Goal: Transaction & Acquisition: Download file/media

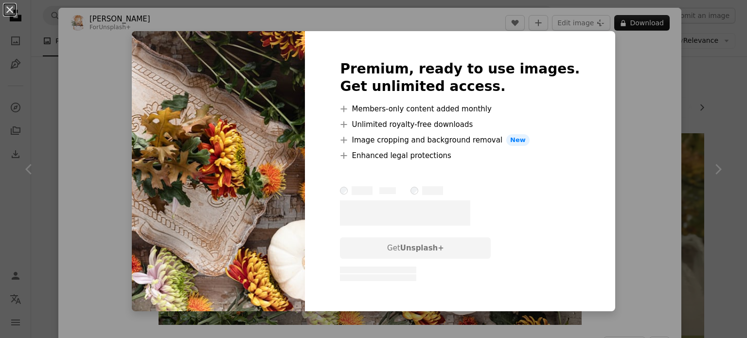
scroll to position [1763, 0]
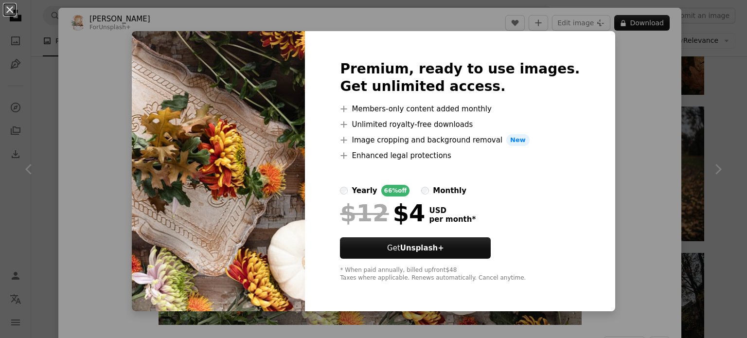
click at [437, 194] on label "monthly" at bounding box center [443, 191] width 45 height 12
click at [643, 210] on div "An X shape Premium, ready to use images. Get unlimited access. A plus sign Memb…" at bounding box center [373, 169] width 747 height 338
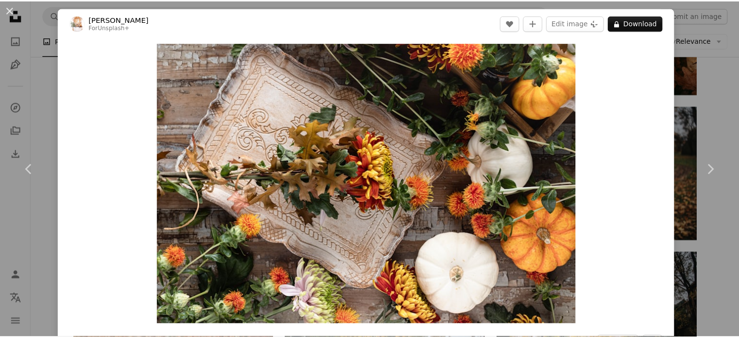
scroll to position [296, 0]
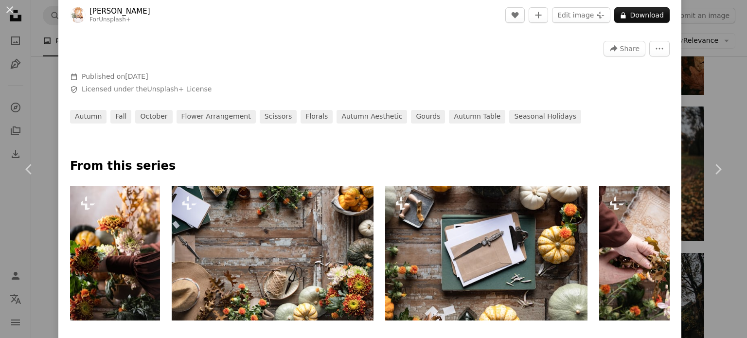
click at [713, 233] on div "An X shape Chevron left Chevron right [PERSON_NAME] For Unsplash+ A heart A plu…" at bounding box center [373, 169] width 747 height 338
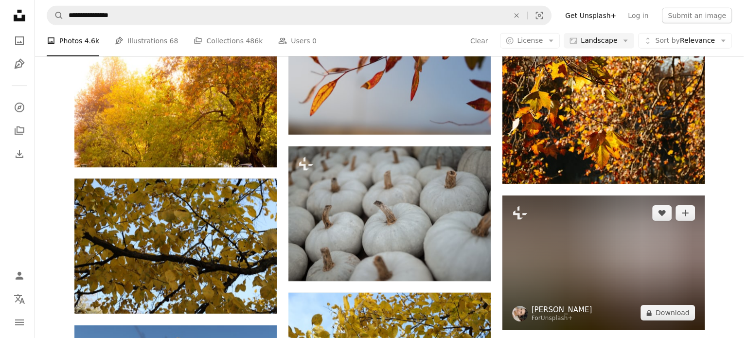
scroll to position [3125, 0]
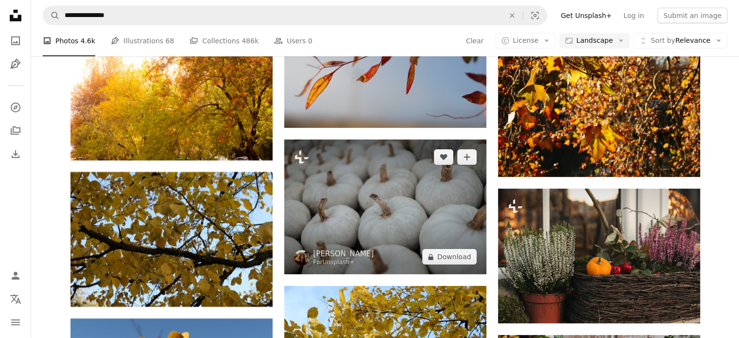
click at [327, 208] on img at bounding box center [385, 207] width 202 height 135
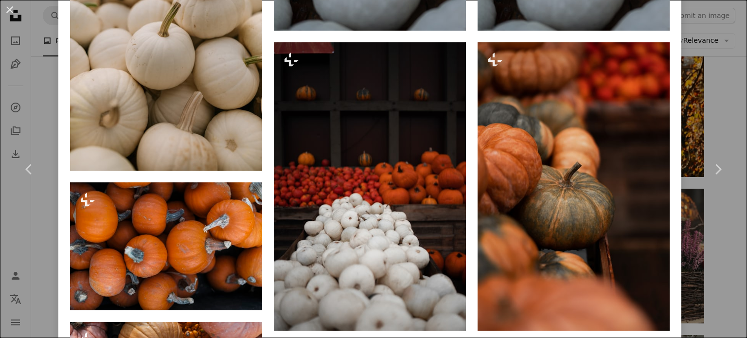
scroll to position [954, 0]
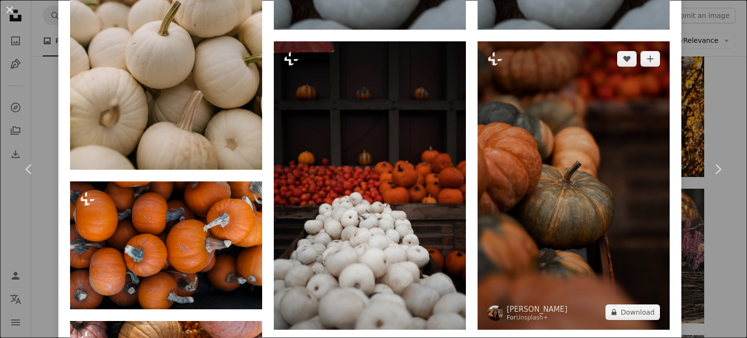
click at [523, 184] on img at bounding box center [573, 185] width 192 height 288
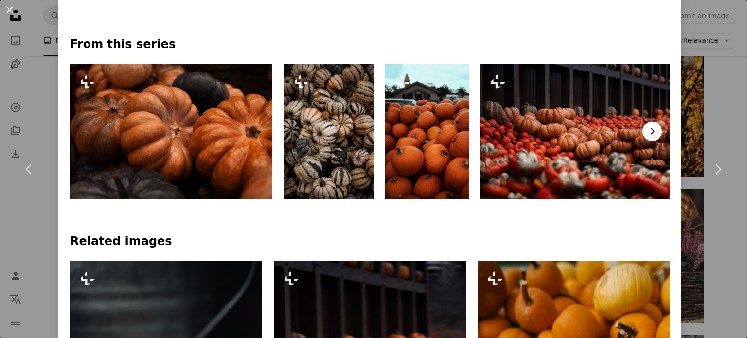
click at [647, 131] on icon "Chevron right" at bounding box center [652, 131] width 10 height 10
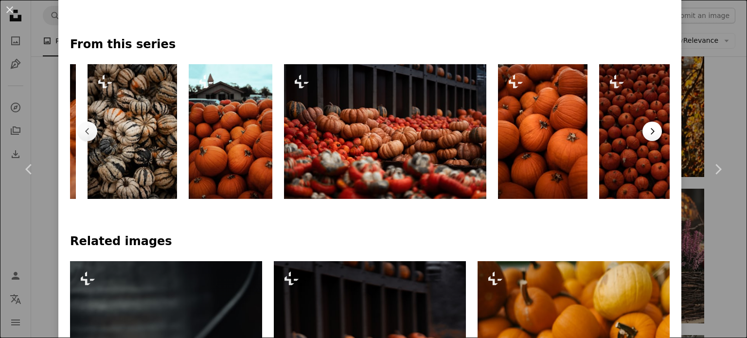
scroll to position [0, 213]
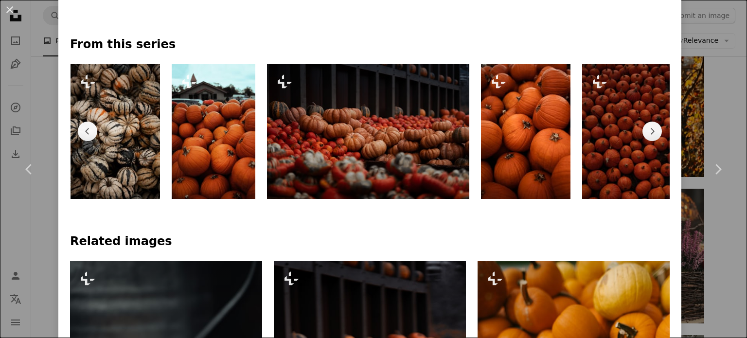
click at [396, 161] on img at bounding box center [368, 131] width 202 height 135
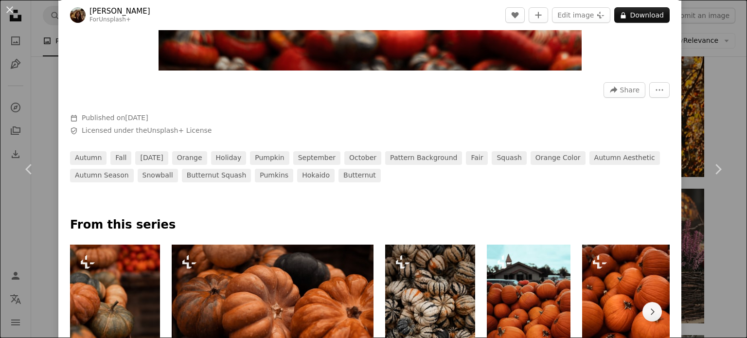
scroll to position [391, 0]
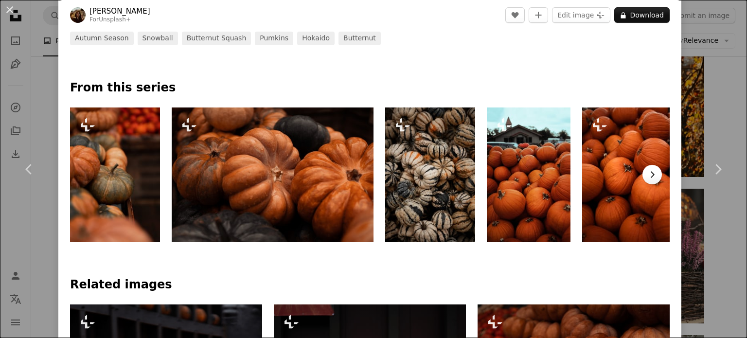
click at [644, 182] on button "Chevron right" at bounding box center [651, 174] width 19 height 19
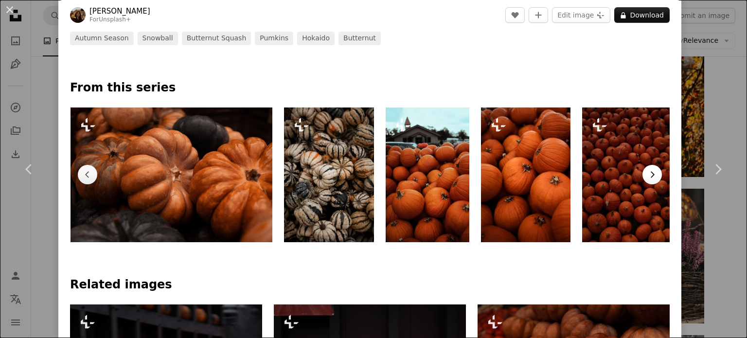
click at [644, 182] on button "Chevron right" at bounding box center [651, 174] width 19 height 19
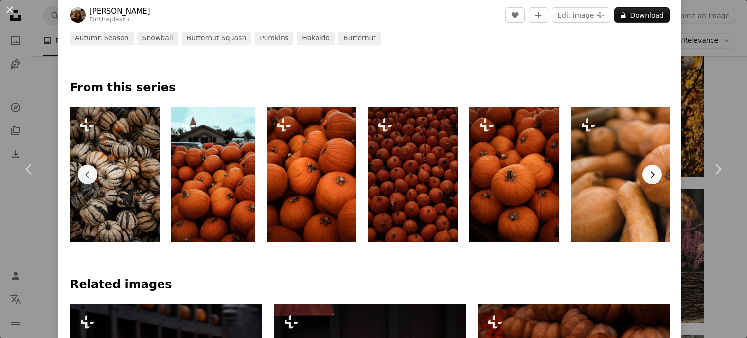
click at [644, 182] on button "Chevron right" at bounding box center [651, 174] width 19 height 19
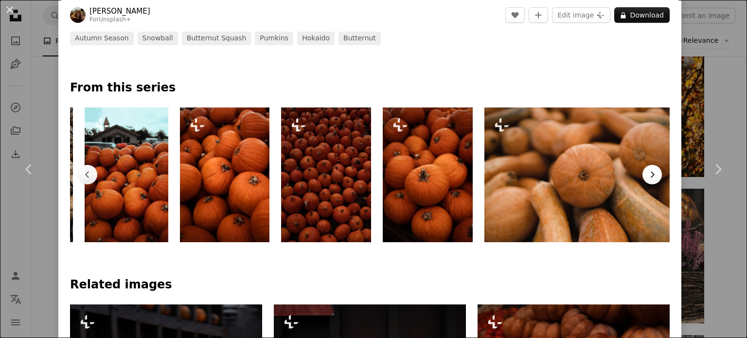
click at [644, 182] on button "Chevron right" at bounding box center [651, 174] width 19 height 19
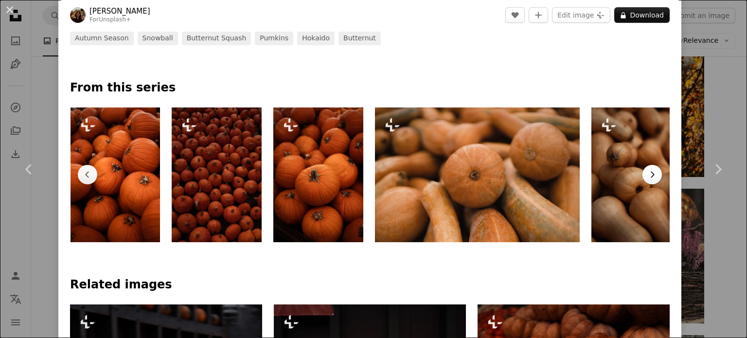
click at [644, 182] on button "Chevron right" at bounding box center [651, 174] width 19 height 19
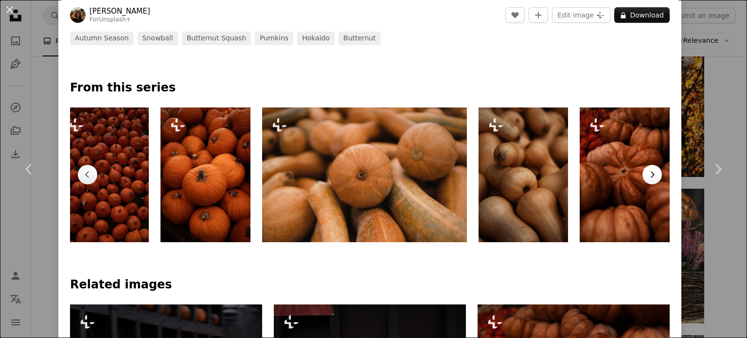
scroll to position [0, 631]
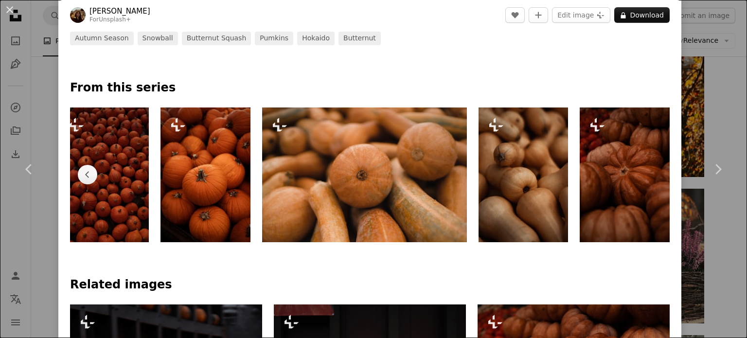
click at [644, 182] on img at bounding box center [624, 174] width 90 height 135
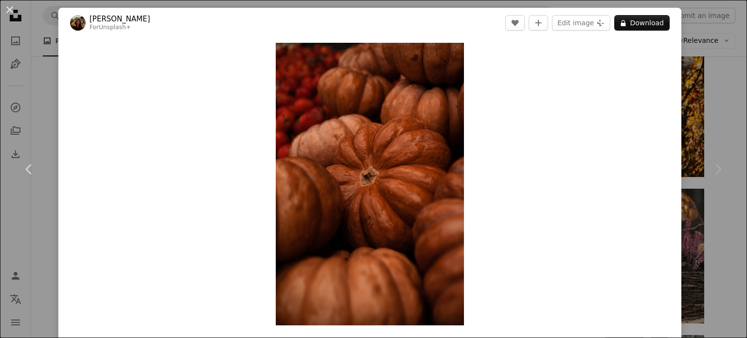
click at [722, 114] on div "An X shape Chevron left Chevron right [PERSON_NAME] For Unsplash+ A heart A plu…" at bounding box center [373, 169] width 747 height 338
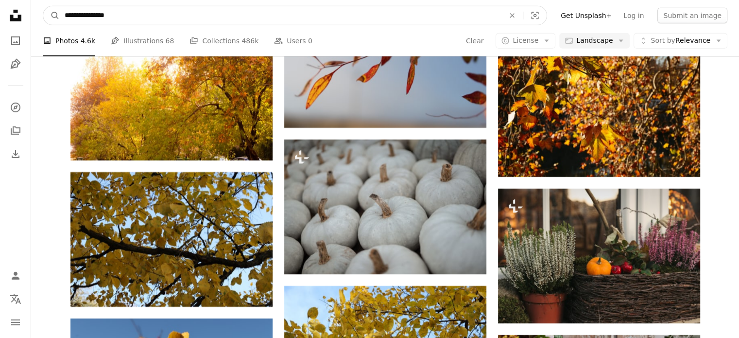
click at [227, 19] on input "**********" at bounding box center [281, 15] width 442 height 18
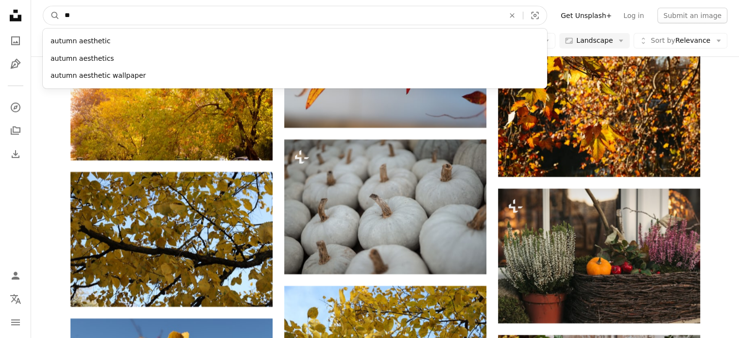
type input "*"
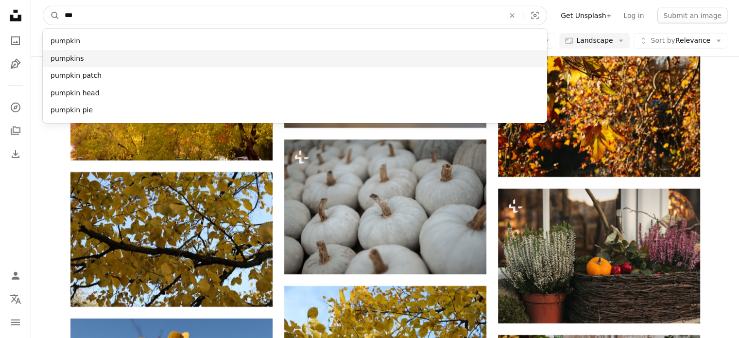
type input "***"
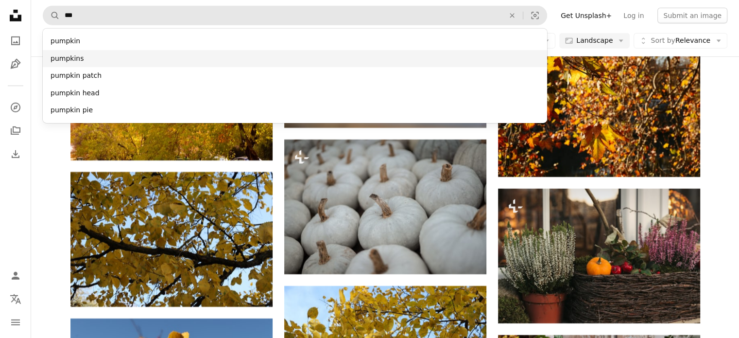
click at [189, 62] on div "pumpkins" at bounding box center [295, 59] width 505 height 18
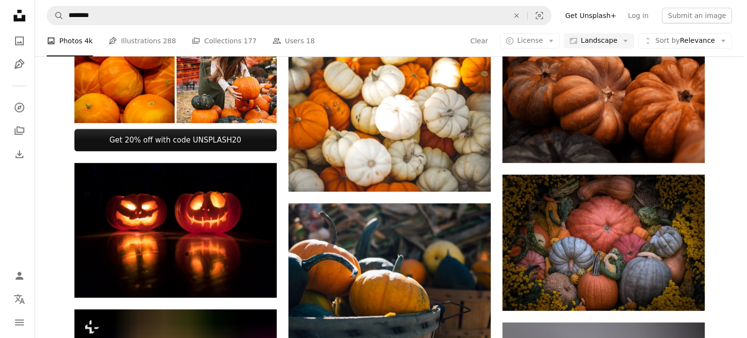
scroll to position [380, 0]
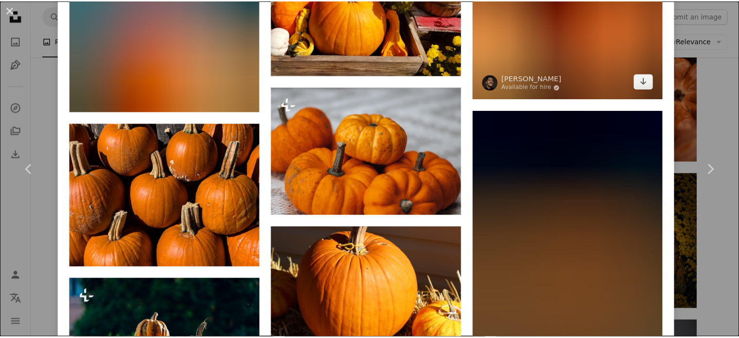
scroll to position [809, 0]
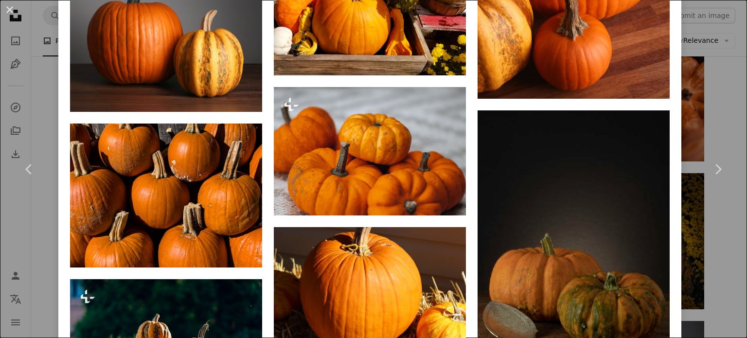
click at [715, 116] on div "An X shape Chevron left Chevron right [PERSON_NAME] Available for hire A checkm…" at bounding box center [373, 169] width 747 height 338
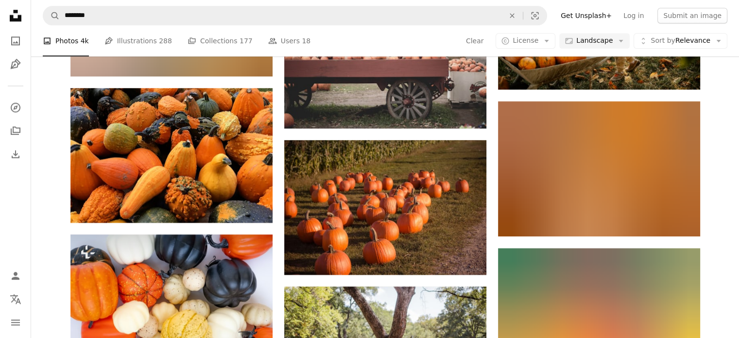
scroll to position [1050, 0]
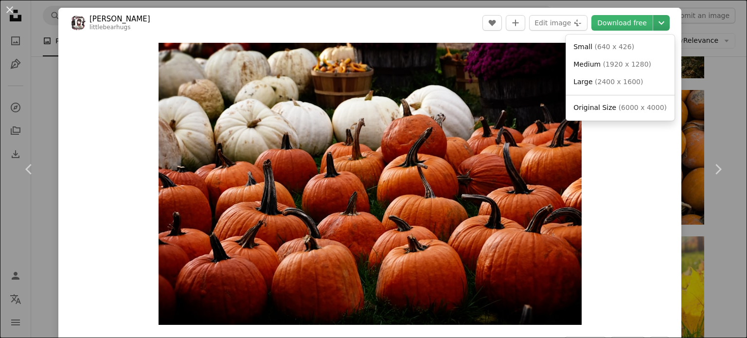
click at [653, 19] on icon "Chevron down" at bounding box center [661, 23] width 16 height 12
click at [620, 105] on span "( 6000 x 4000 )" at bounding box center [642, 108] width 48 height 8
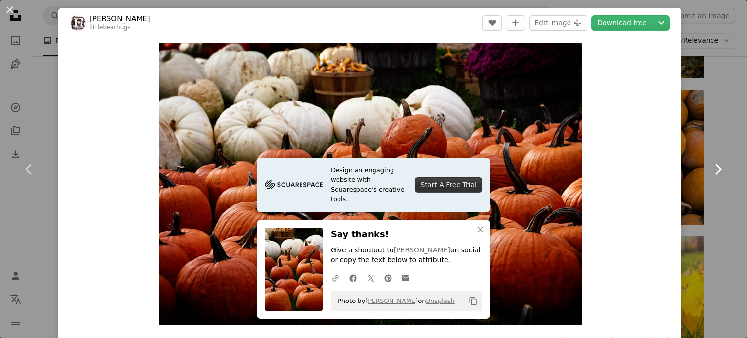
click at [702, 197] on link "Chevron right" at bounding box center [717, 169] width 58 height 93
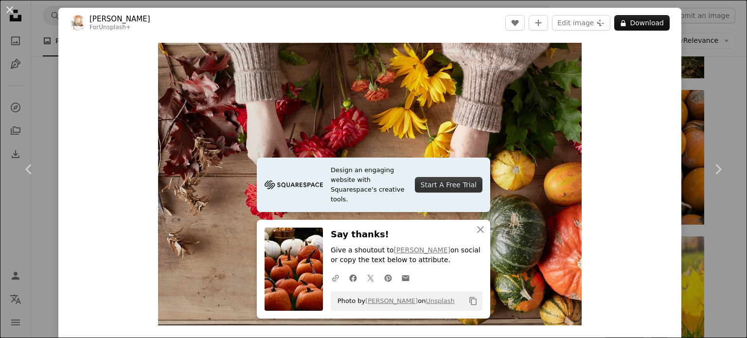
click at [705, 88] on div "An X shape Chevron left Chevron right [PERSON_NAME] For Unsplash+ A heart A plu…" at bounding box center [373, 169] width 747 height 338
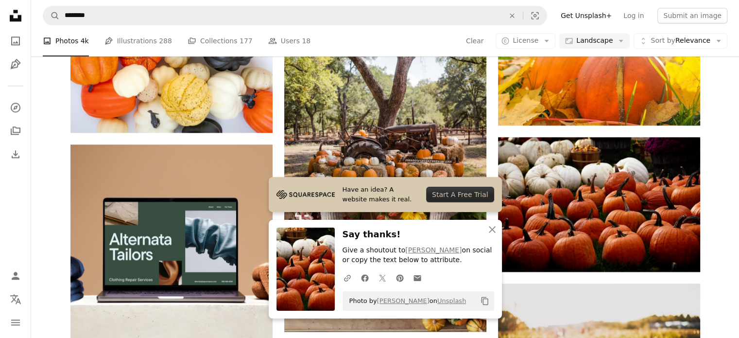
scroll to position [1276, 0]
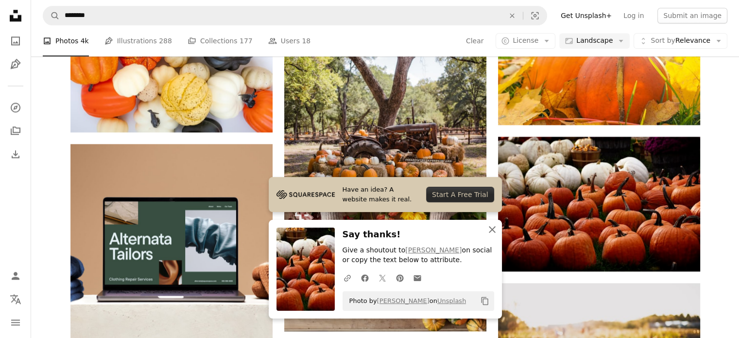
click at [489, 233] on icon "An X shape" at bounding box center [493, 230] width 12 height 12
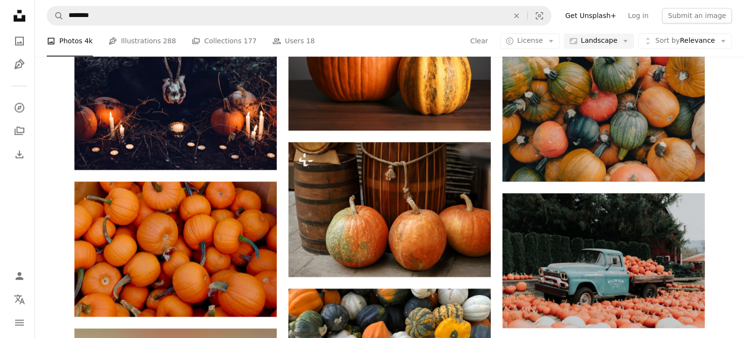
scroll to position [1804, 0]
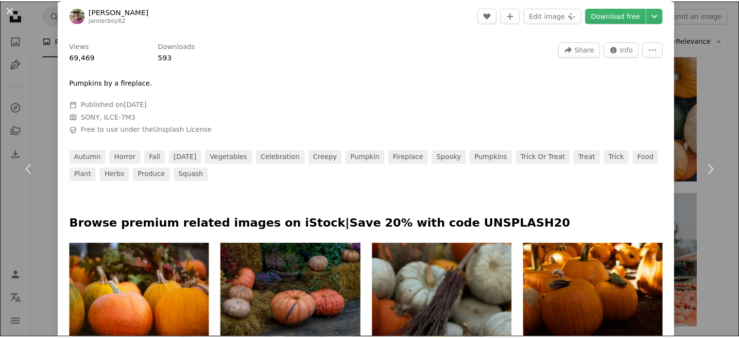
scroll to position [408, 0]
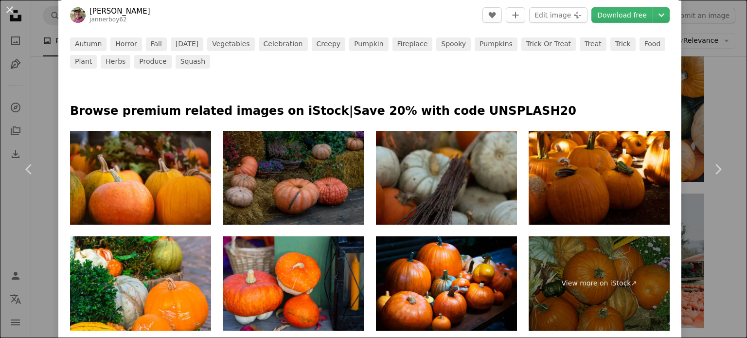
click at [714, 262] on div "An X shape Chevron left Chevron right [PERSON_NAME] jannerboy62 A heart A plus …" at bounding box center [373, 169] width 747 height 338
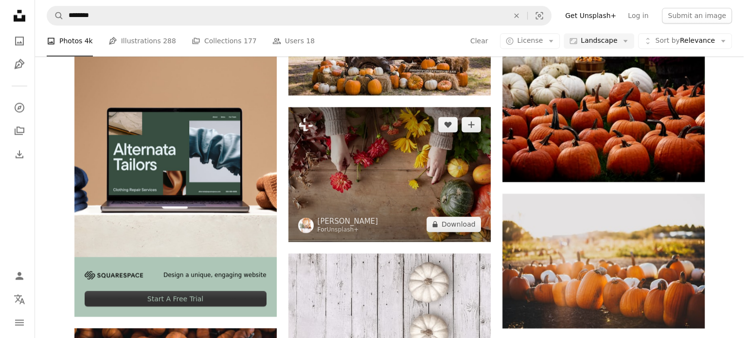
scroll to position [1460, 0]
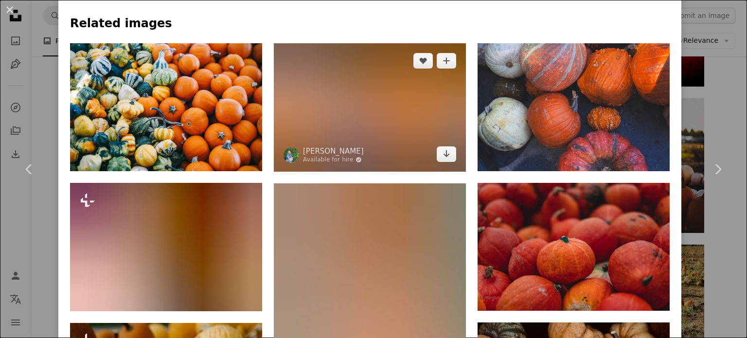
scroll to position [740, 0]
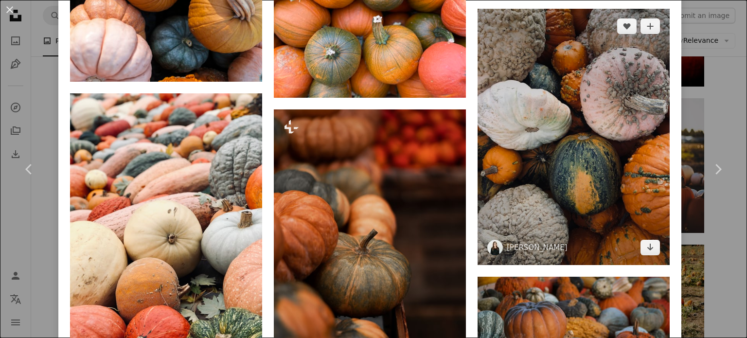
scroll to position [968, 0]
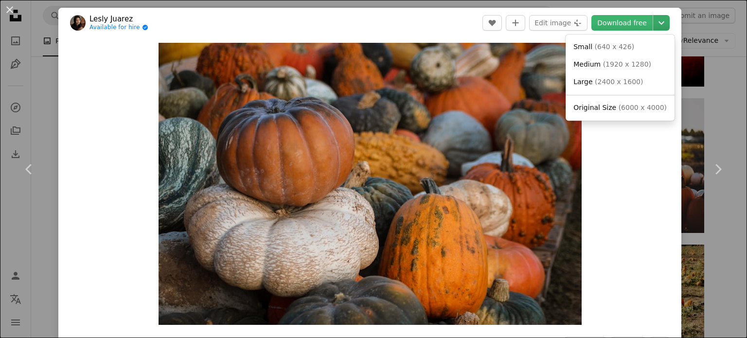
click at [655, 19] on icon "Chevron down" at bounding box center [661, 23] width 16 height 12
click at [615, 112] on span "Original Size ( 6000 x 4000 )" at bounding box center [619, 108] width 93 height 10
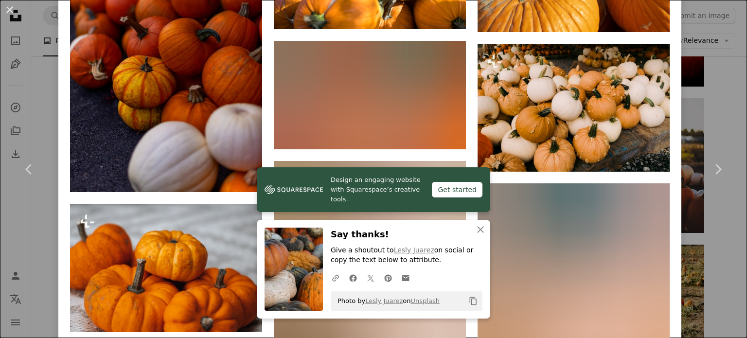
scroll to position [1444, 0]
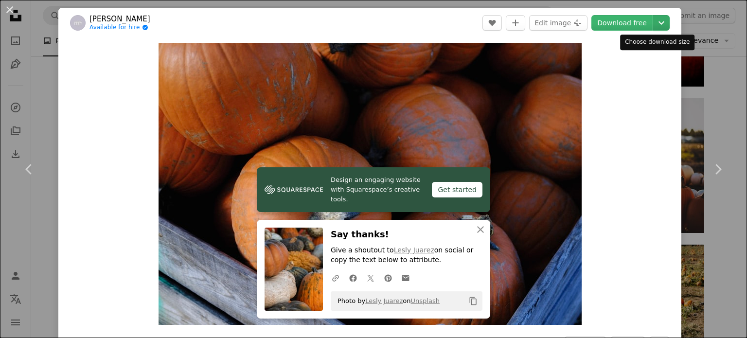
click at [653, 23] on icon "Chevron down" at bounding box center [661, 23] width 16 height 12
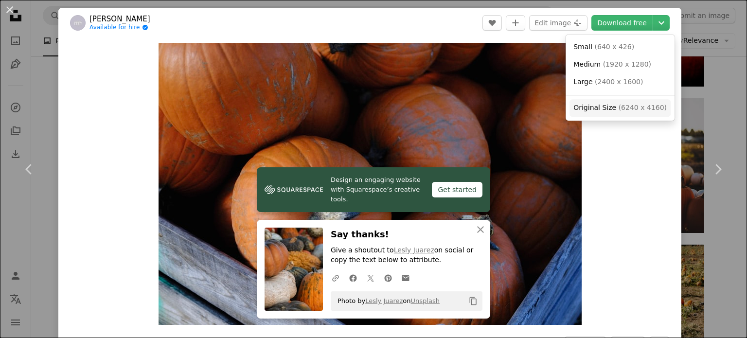
click at [610, 111] on span "Original Size" at bounding box center [594, 108] width 43 height 8
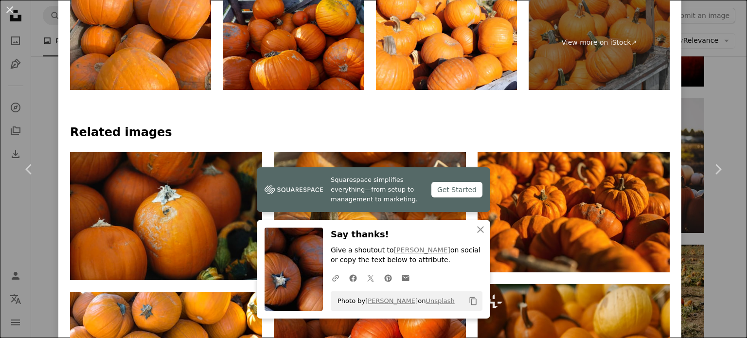
scroll to position [620, 0]
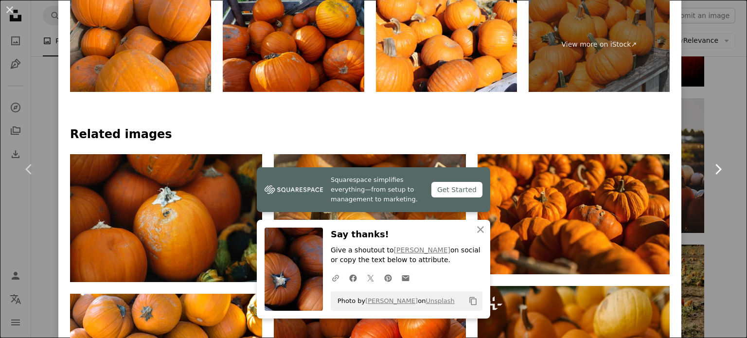
click at [700, 179] on link "Chevron right" at bounding box center [717, 169] width 58 height 93
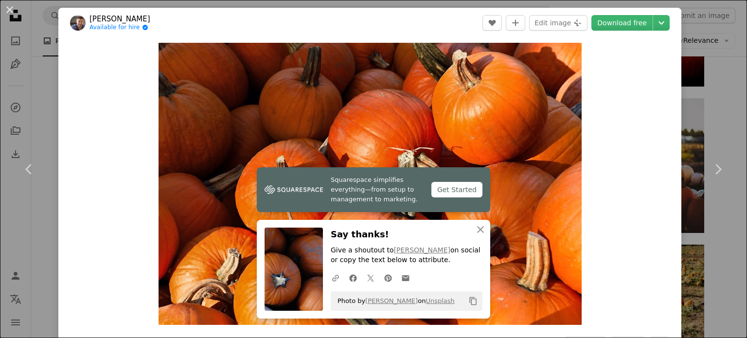
click at [729, 78] on div "An X shape Chevron left Chevron right [PERSON_NAME] Available for hire A checkm…" at bounding box center [373, 169] width 747 height 338
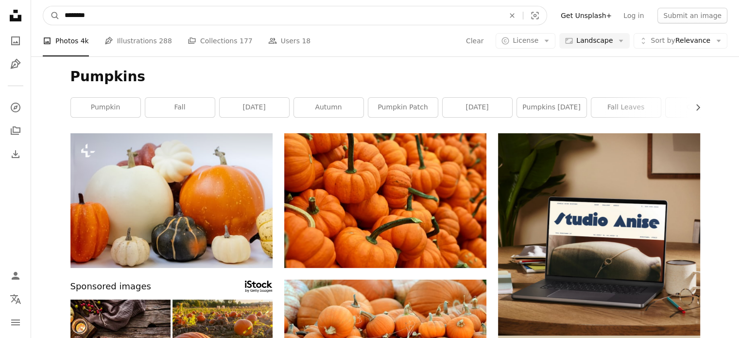
click at [138, 12] on input "********" at bounding box center [281, 15] width 442 height 18
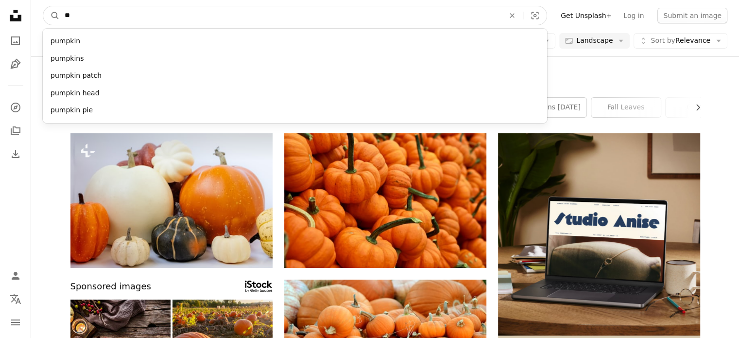
type input "*"
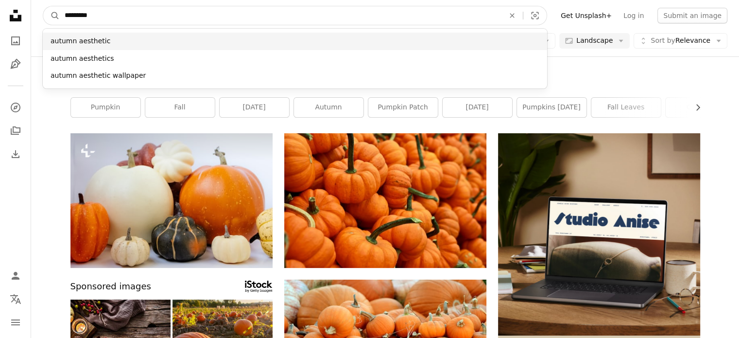
type input "*********"
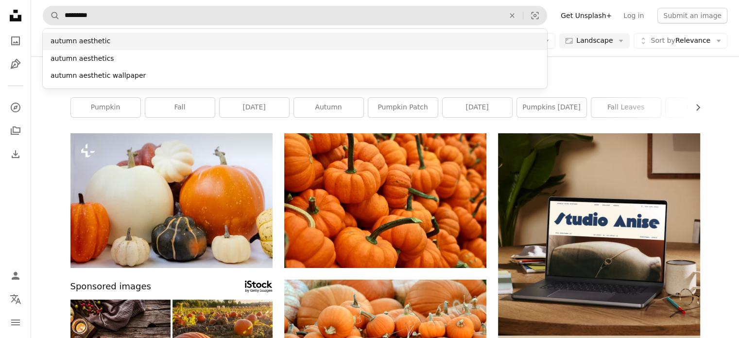
click at [125, 35] on div "autumn aesthetic" at bounding box center [295, 42] width 505 height 18
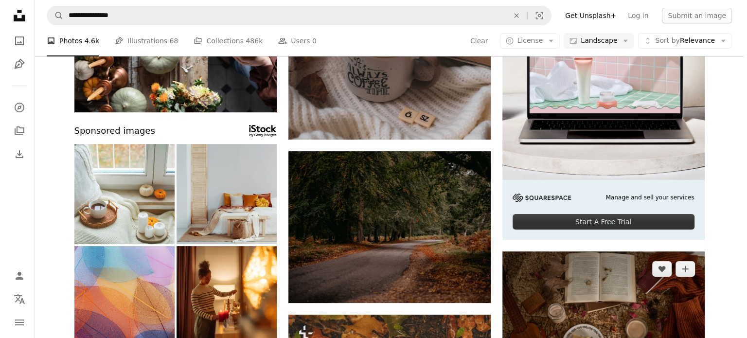
scroll to position [157, 0]
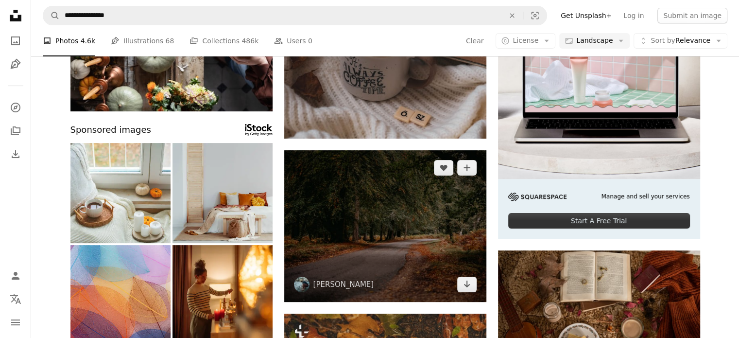
click at [425, 224] on img at bounding box center [385, 226] width 202 height 152
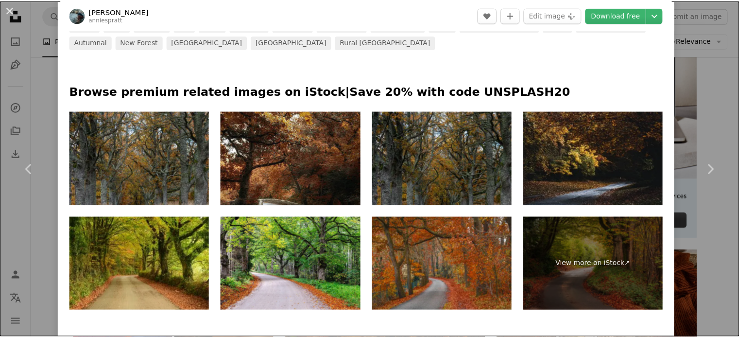
scroll to position [501, 0]
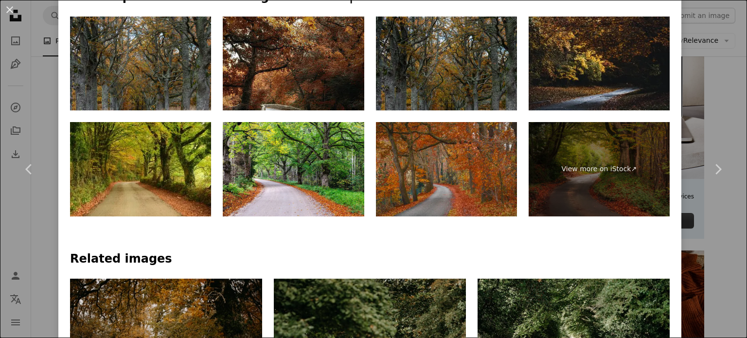
click at [729, 276] on div "An X shape Chevron left Chevron right [PERSON_NAME] anniespratt A heart A plus …" at bounding box center [373, 169] width 747 height 338
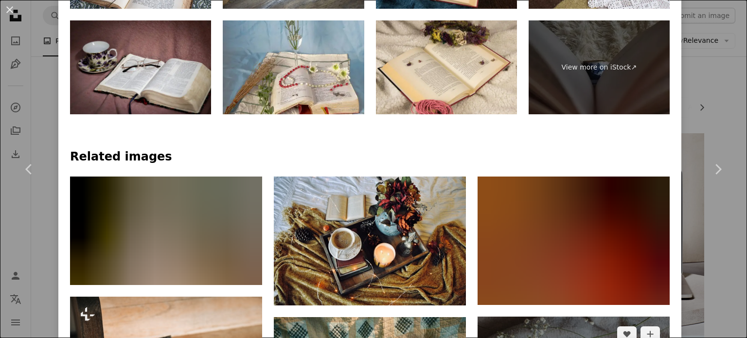
scroll to position [625, 0]
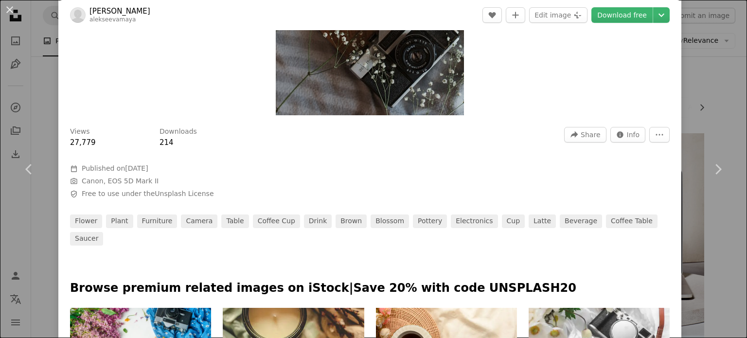
scroll to position [181, 0]
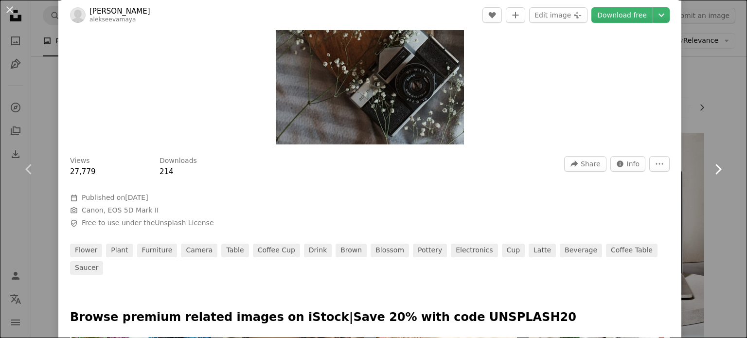
click at [718, 123] on link "Chevron right" at bounding box center [717, 169] width 58 height 93
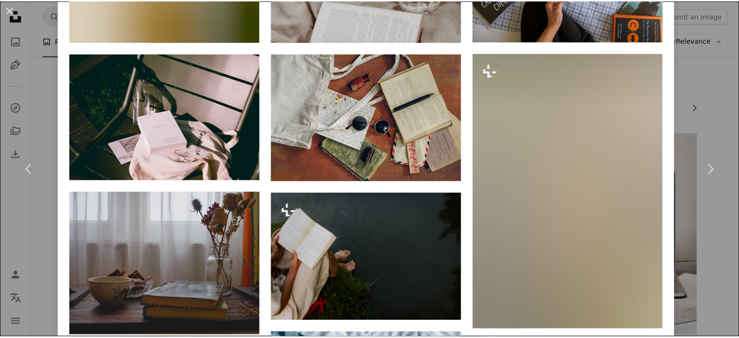
scroll to position [900, 0]
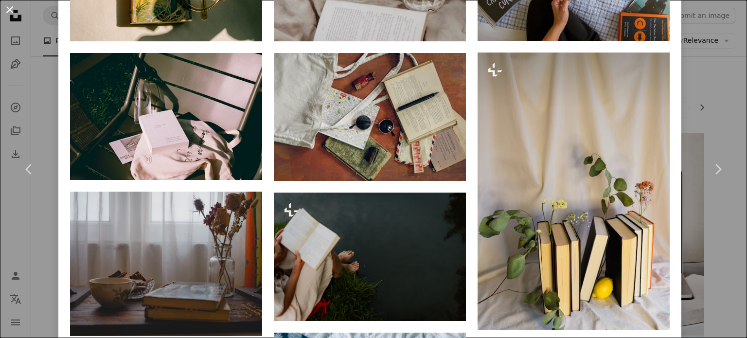
click at [7, 7] on button "An X shape" at bounding box center [10, 10] width 12 height 12
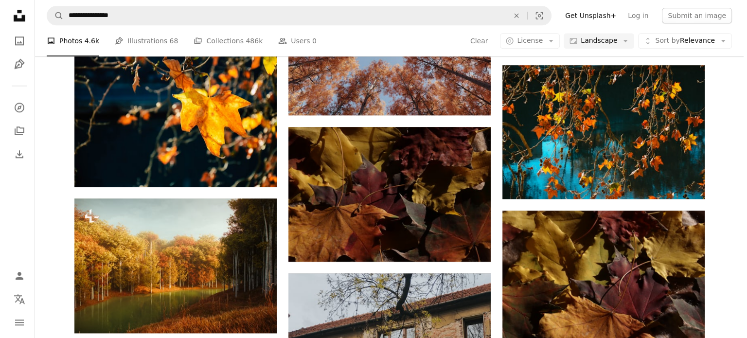
scroll to position [1134, 0]
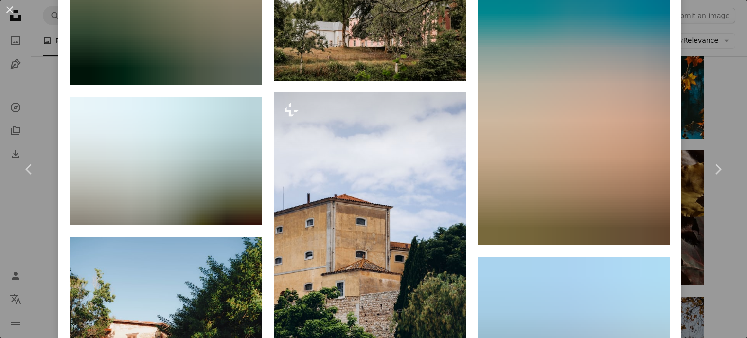
scroll to position [1122, 0]
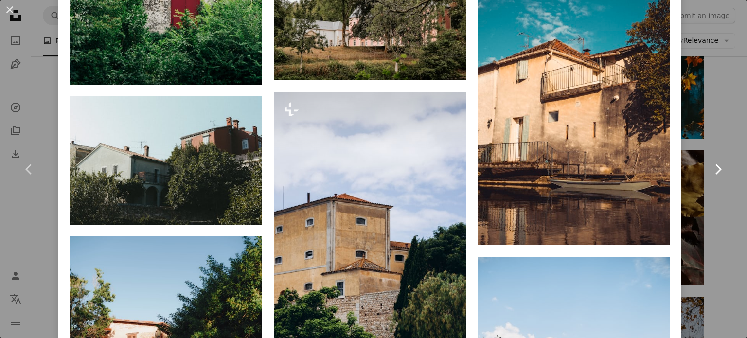
click at [704, 204] on link "Chevron right" at bounding box center [717, 169] width 58 height 93
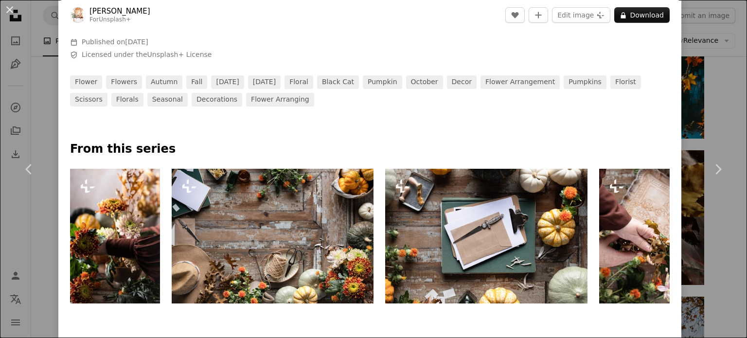
scroll to position [336, 0]
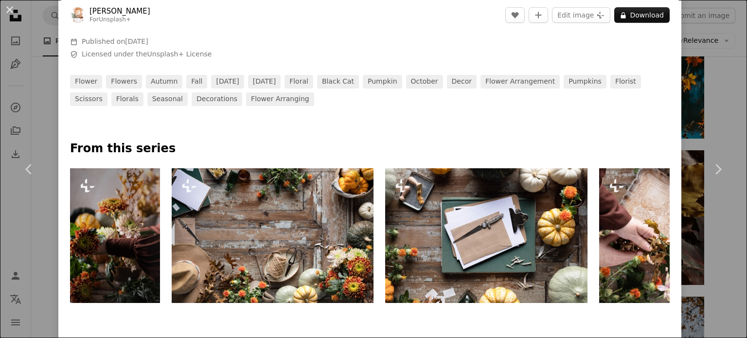
click at [131, 270] on img at bounding box center [115, 235] width 90 height 135
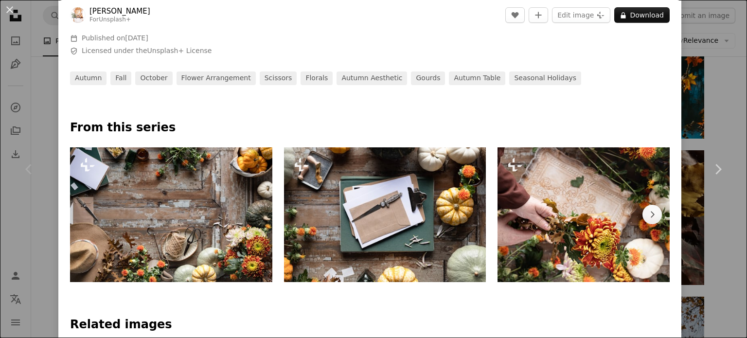
scroll to position [340, 0]
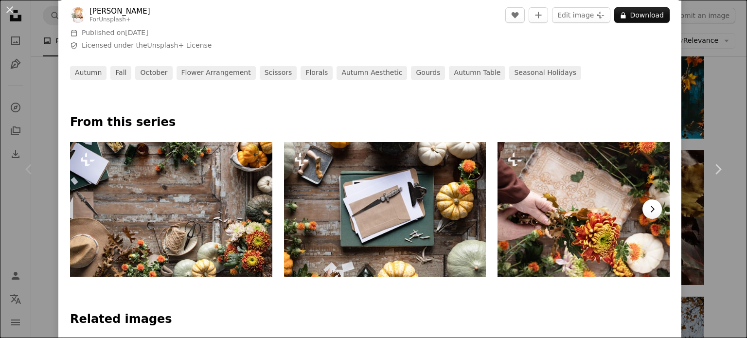
click at [647, 208] on icon "Chevron right" at bounding box center [652, 209] width 10 height 10
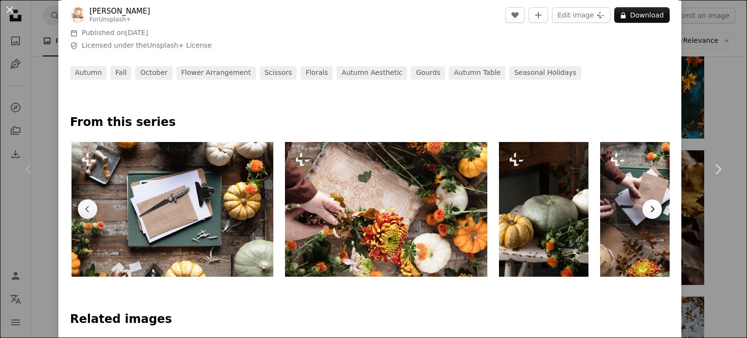
scroll to position [0, 213]
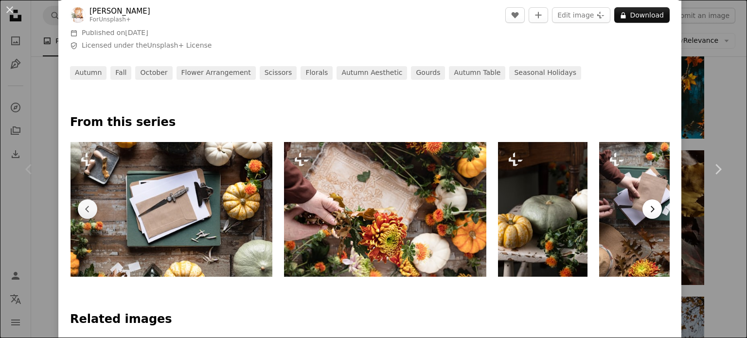
click at [647, 208] on icon "Chevron right" at bounding box center [652, 209] width 10 height 10
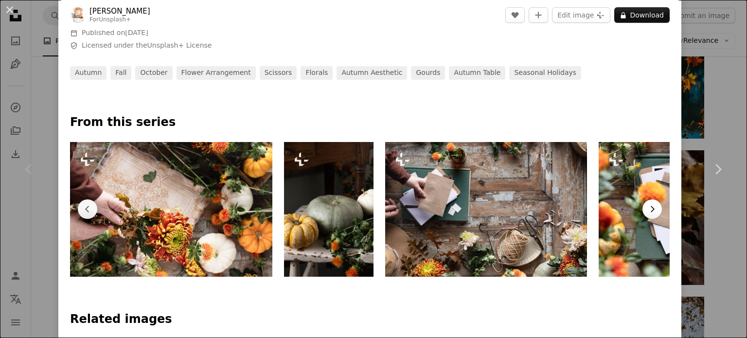
click at [647, 208] on icon "Chevron right" at bounding box center [652, 209] width 10 height 10
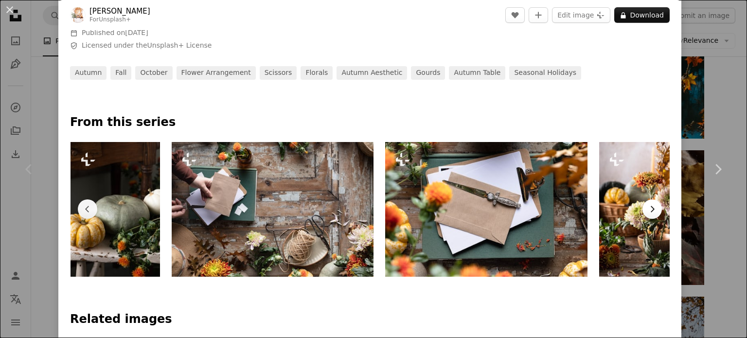
click at [647, 208] on icon "Chevron right" at bounding box center [652, 209] width 10 height 10
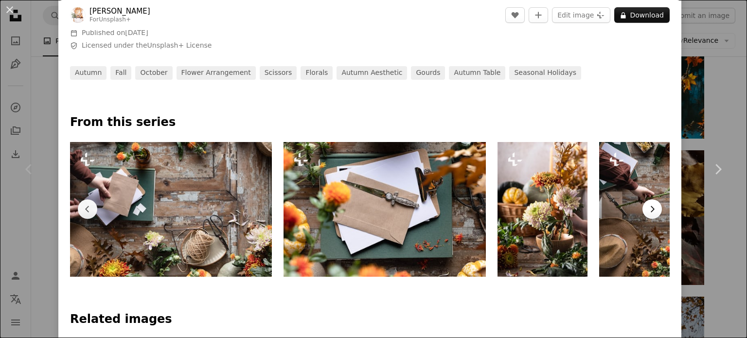
click at [647, 208] on icon "Chevron right" at bounding box center [652, 209] width 10 height 10
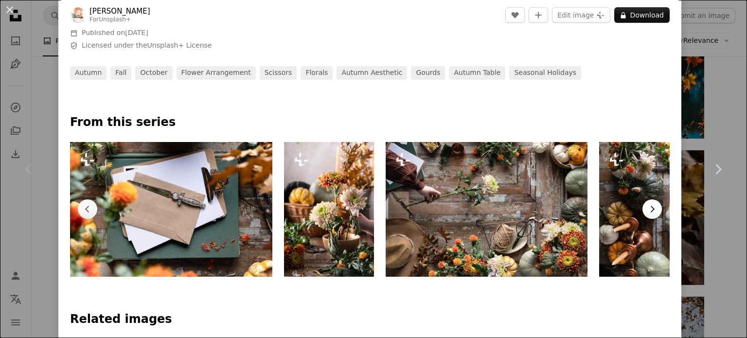
click at [647, 208] on icon "Chevron right" at bounding box center [652, 209] width 10 height 10
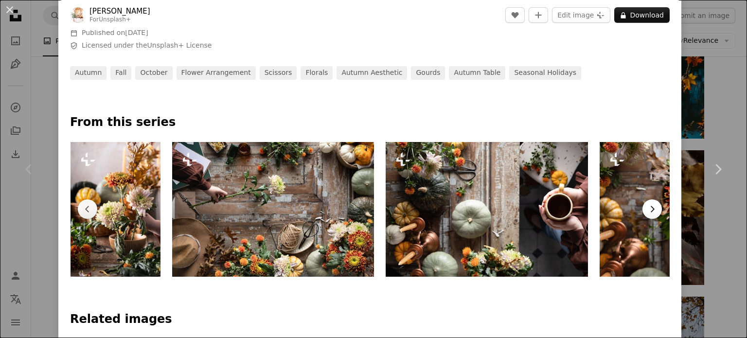
click at [647, 208] on icon "Chevron right" at bounding box center [652, 209] width 10 height 10
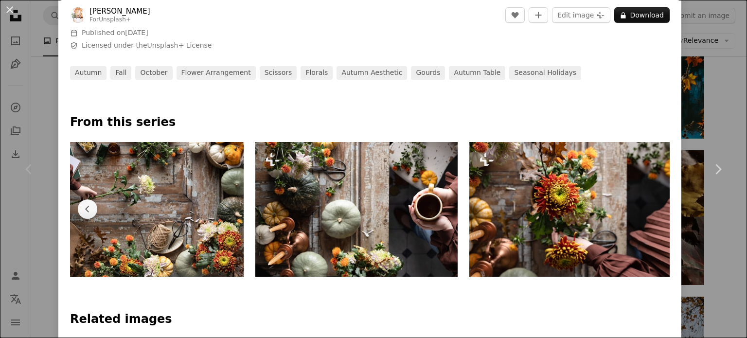
scroll to position [0, 1308]
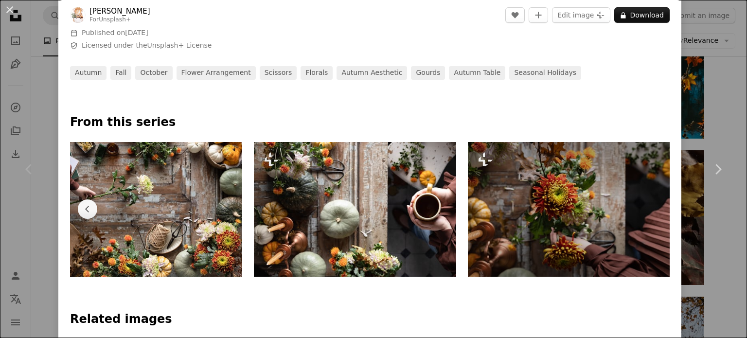
click at [647, 208] on img at bounding box center [569, 209] width 202 height 135
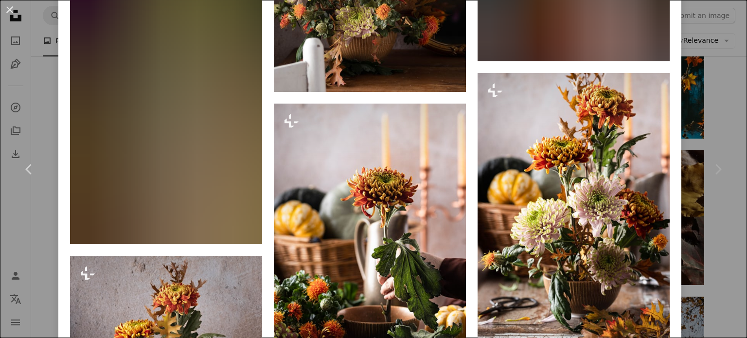
scroll to position [2378, 0]
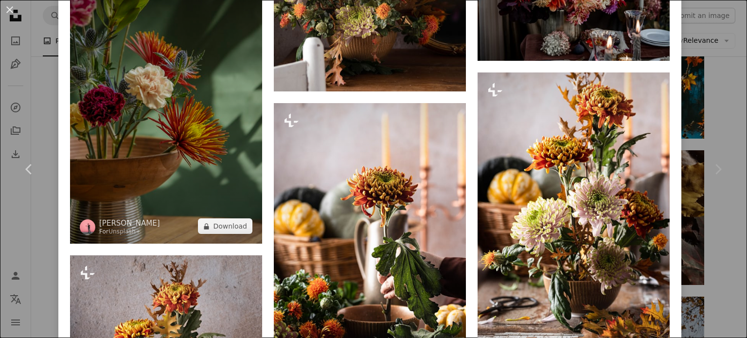
click at [202, 126] on img at bounding box center [166, 100] width 192 height 288
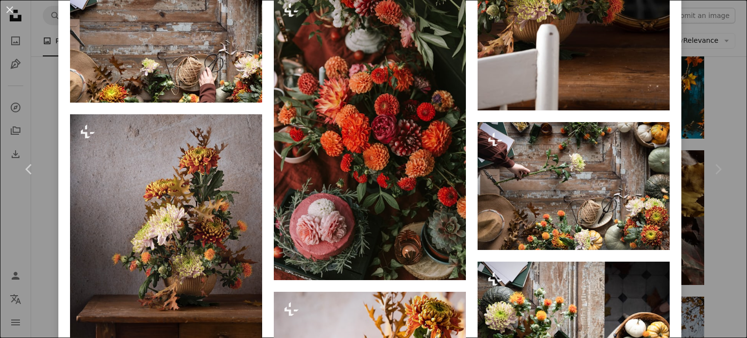
scroll to position [3531, 0]
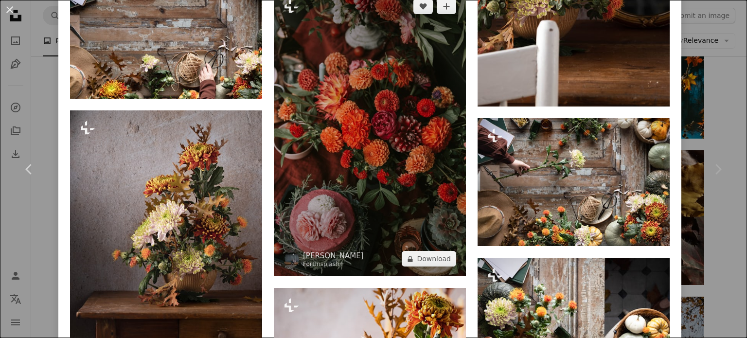
click at [355, 109] on img at bounding box center [370, 133] width 192 height 288
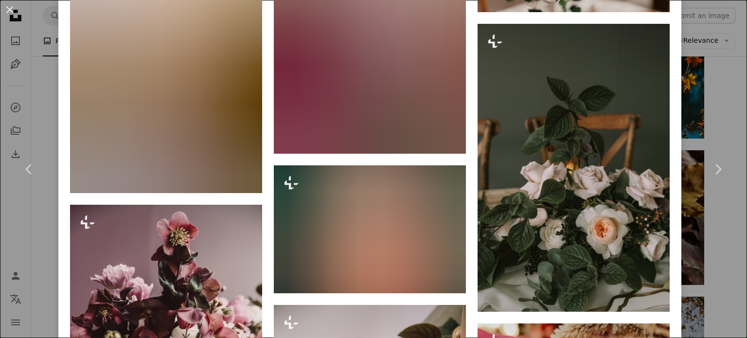
scroll to position [2561, 0]
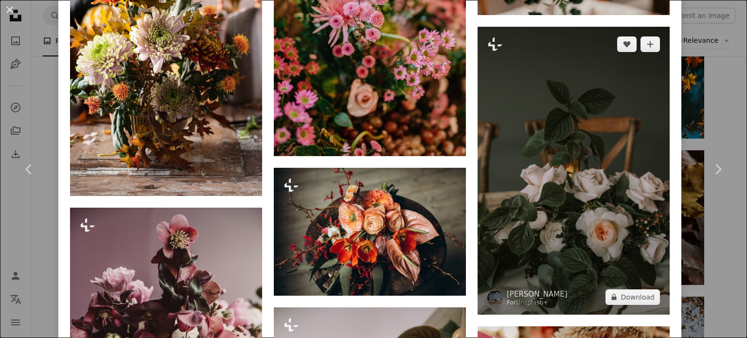
click at [609, 139] on img at bounding box center [573, 171] width 192 height 288
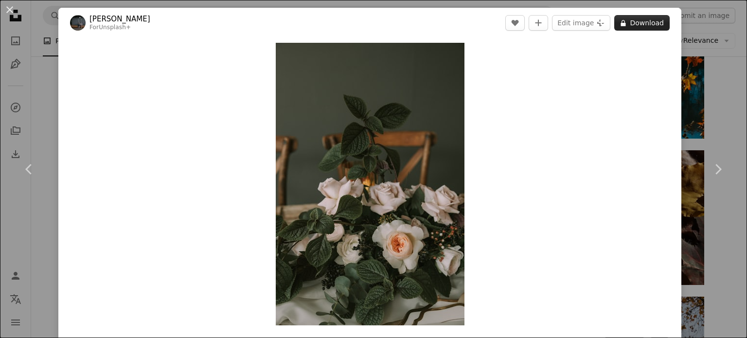
click at [639, 20] on button "A lock Download" at bounding box center [641, 23] width 55 height 16
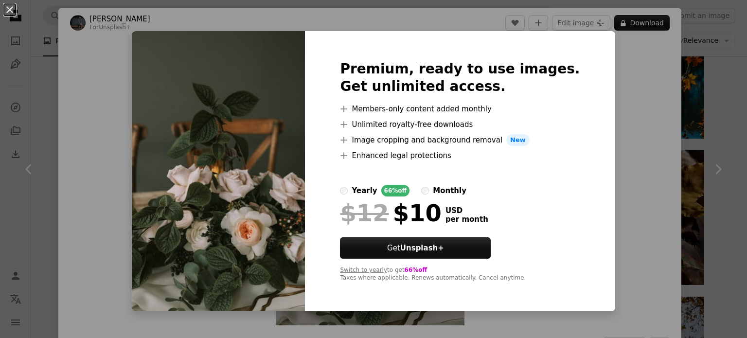
click at [599, 238] on div "An X shape Premium, ready to use images. Get unlimited access. A plus sign Memb…" at bounding box center [373, 169] width 747 height 338
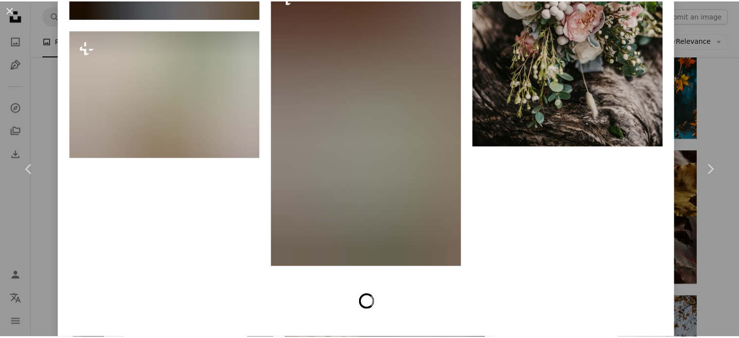
scroll to position [3664, 0]
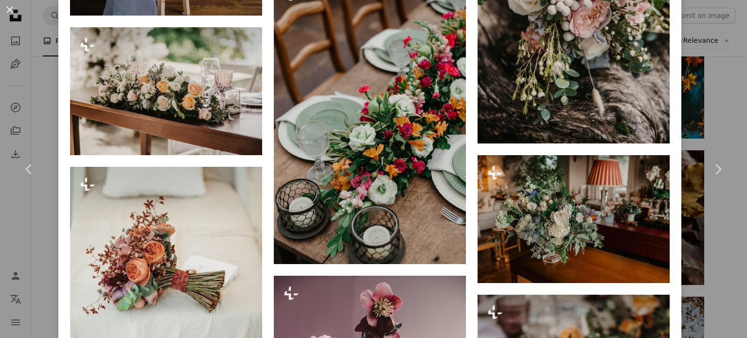
click at [703, 70] on div "An X shape Chevron left Chevron right [PERSON_NAME] For Unsplash+ A heart A plu…" at bounding box center [373, 169] width 747 height 338
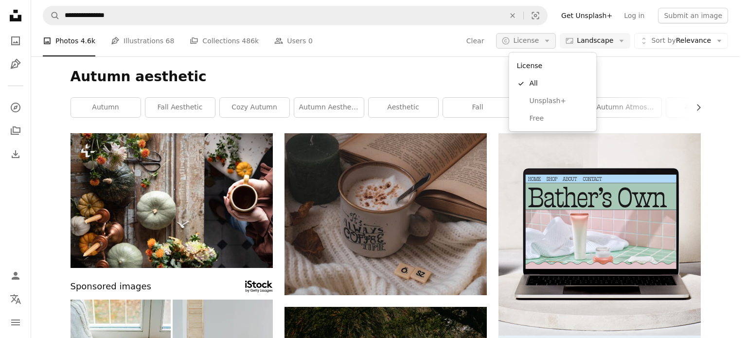
click at [548, 36] on button "A copyright icon © License Arrow down" at bounding box center [526, 41] width 60 height 16
click at [543, 126] on link "Free" at bounding box center [552, 119] width 80 height 18
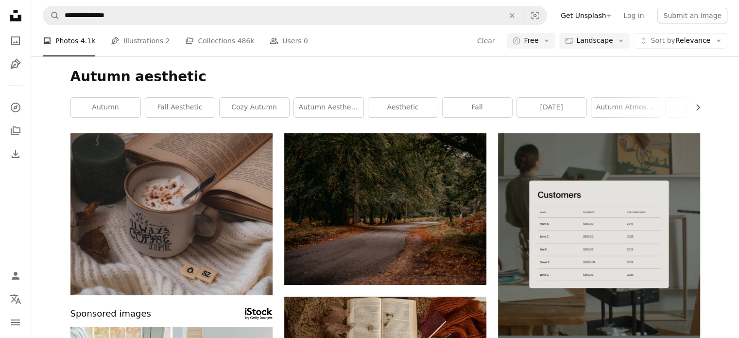
click at [636, 58] on div "Autumn aesthetic Chevron right autumn fall aesthetic cozy autumn autumn aesthet…" at bounding box center [385, 94] width 653 height 77
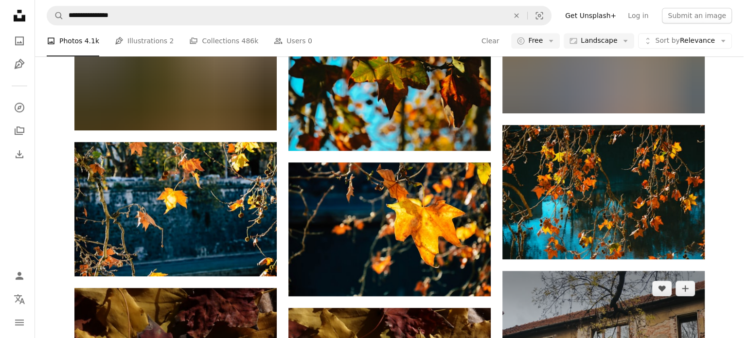
scroll to position [951, 0]
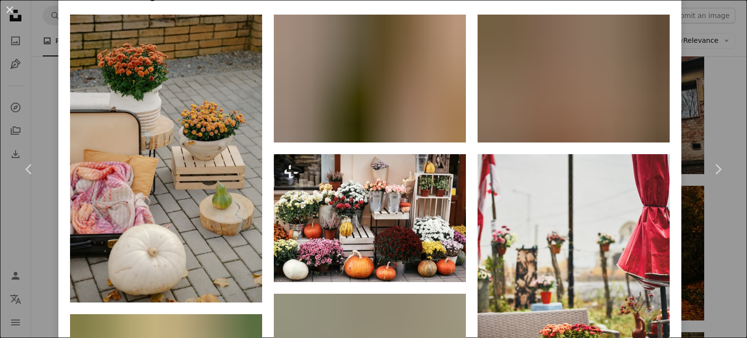
scroll to position [784, 0]
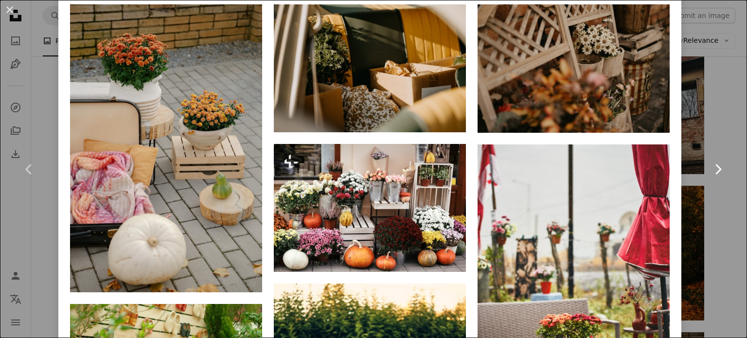
click at [692, 126] on link "Chevron right" at bounding box center [717, 169] width 58 height 93
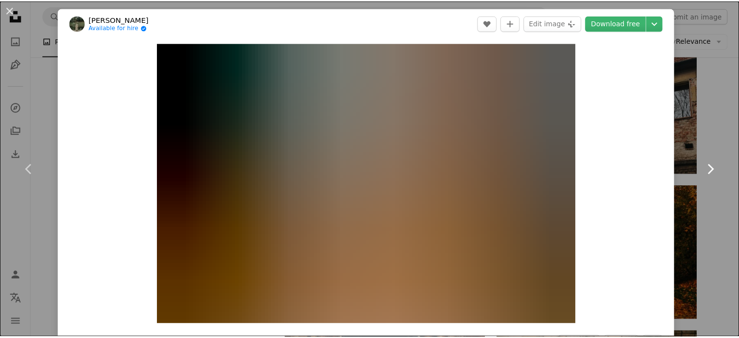
scroll to position [236, 0]
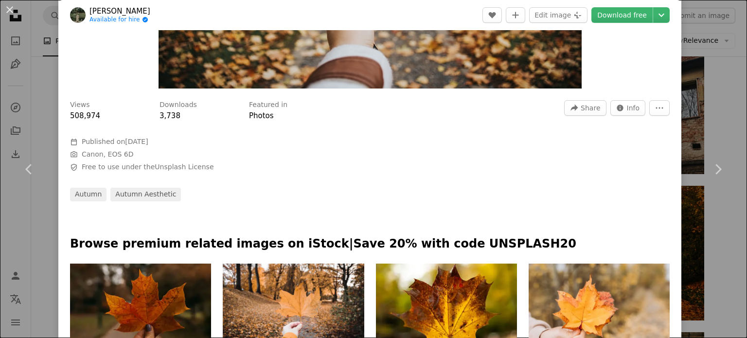
click at [717, 222] on div "An X shape Chevron left Chevron right [PERSON_NAME] Available for hire A checkm…" at bounding box center [373, 169] width 747 height 338
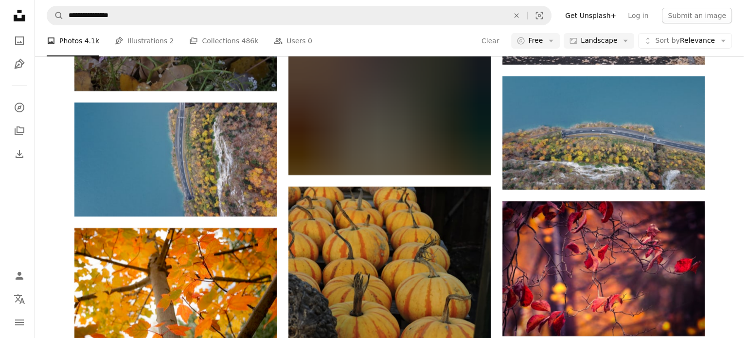
scroll to position [3678, 0]
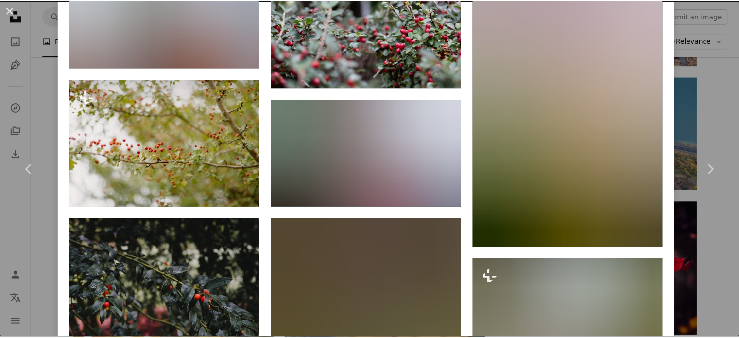
scroll to position [850, 0]
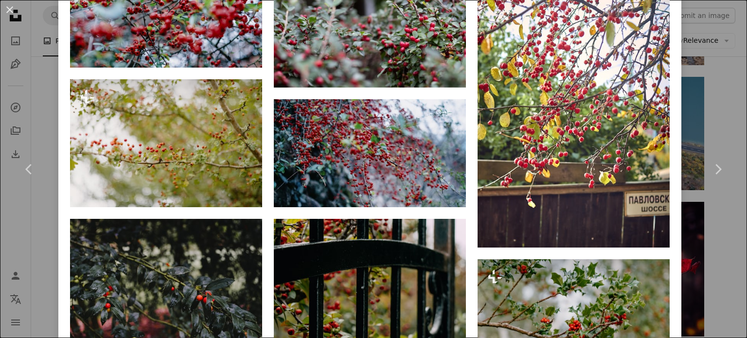
drag, startPoint x: 733, startPoint y: 265, endPoint x: 710, endPoint y: 311, distance: 50.4
click at [710, 311] on div "An X shape Chevron left Chevron right [PERSON_NAME] Available for hire A checkm…" at bounding box center [373, 169] width 747 height 338
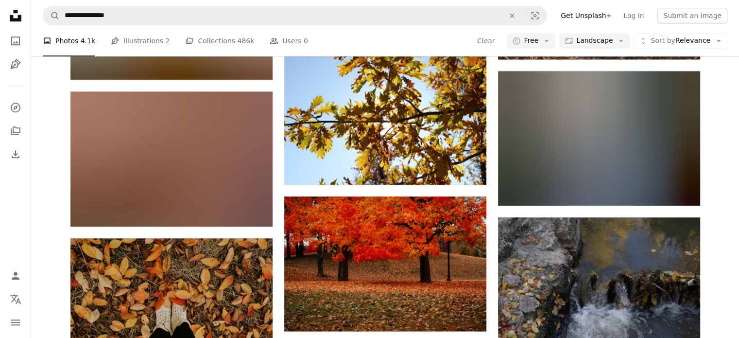
scroll to position [4582, 0]
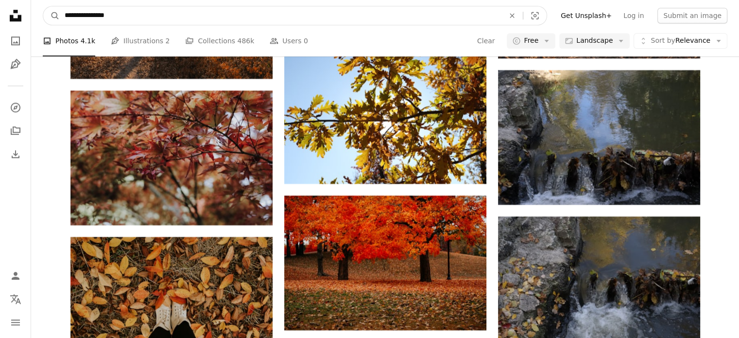
click at [177, 15] on input "**********" at bounding box center [281, 15] width 442 height 18
type input "**********"
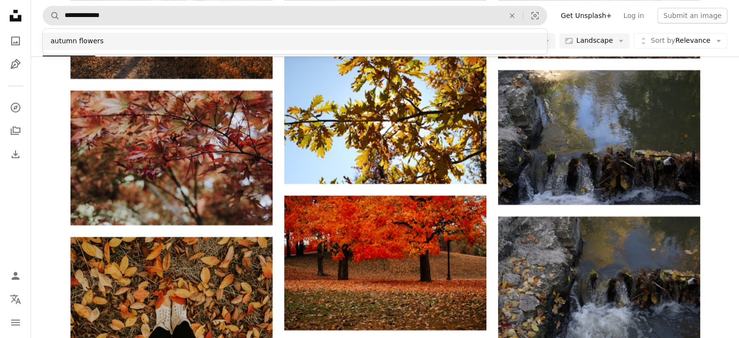
click at [161, 36] on div "autumn flowers" at bounding box center [295, 42] width 505 height 18
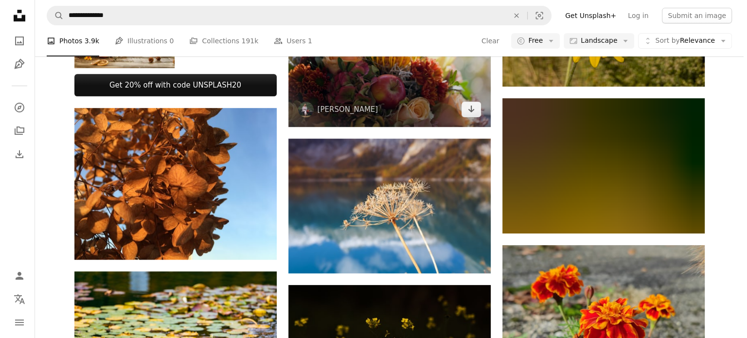
scroll to position [424, 0]
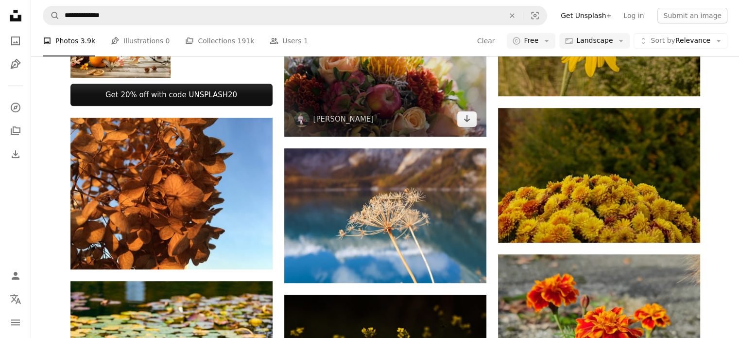
click at [389, 101] on img at bounding box center [385, 69] width 202 height 135
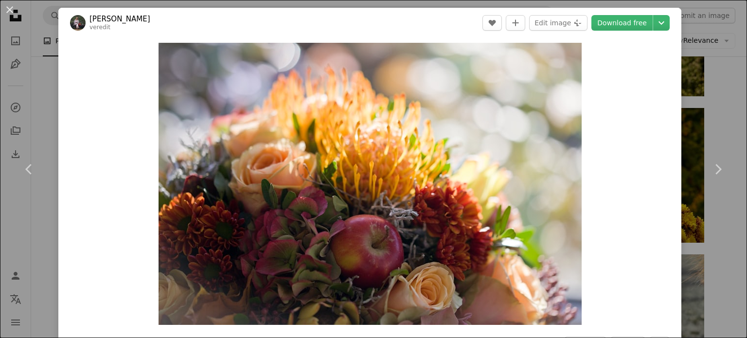
click at [702, 113] on div "An X shape Chevron left Chevron right [PERSON_NAME] veredit A heart A plus sign…" at bounding box center [373, 169] width 747 height 338
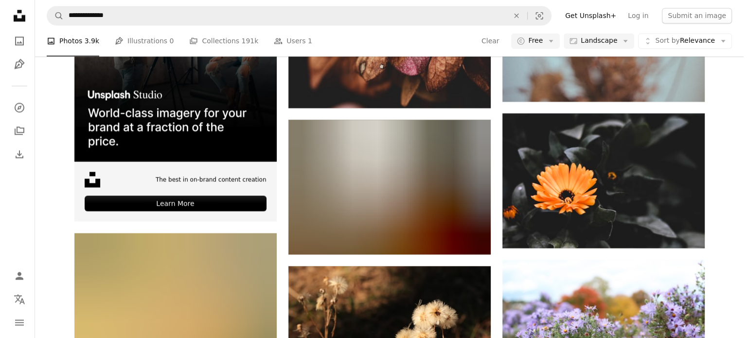
scroll to position [1479, 0]
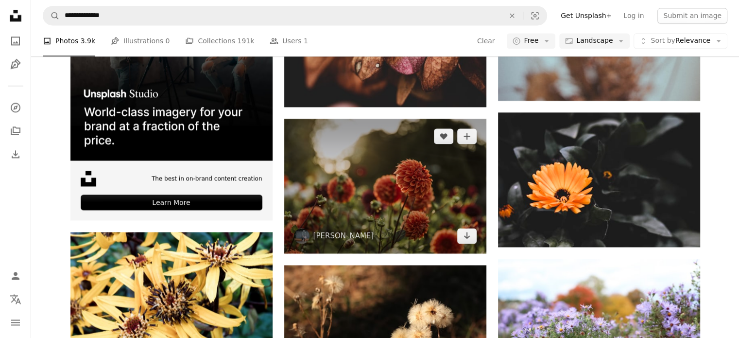
click at [433, 204] on img at bounding box center [385, 186] width 202 height 135
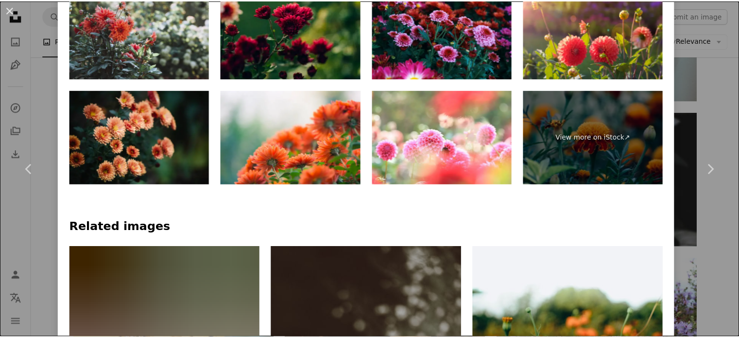
scroll to position [515, 0]
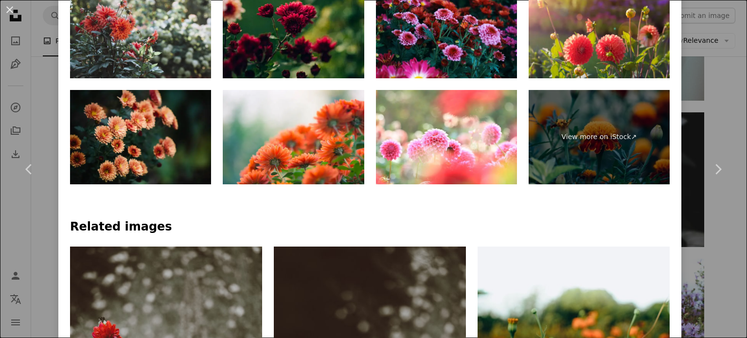
click at [705, 98] on div "An X shape Chevron left Chevron right [PERSON_NAME] anitaaustvika A heart A plu…" at bounding box center [373, 169] width 747 height 338
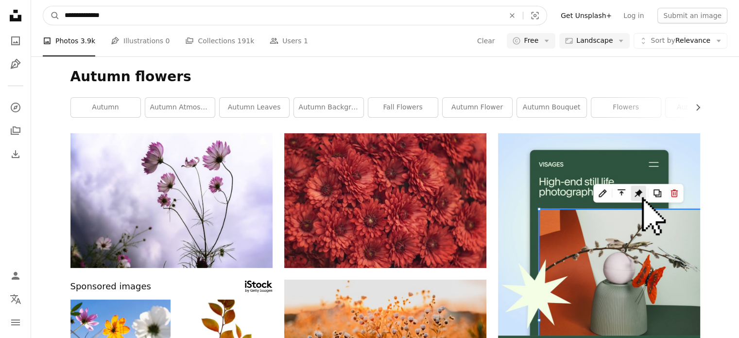
click at [349, 15] on input "**********" at bounding box center [281, 15] width 442 height 18
type input "**********"
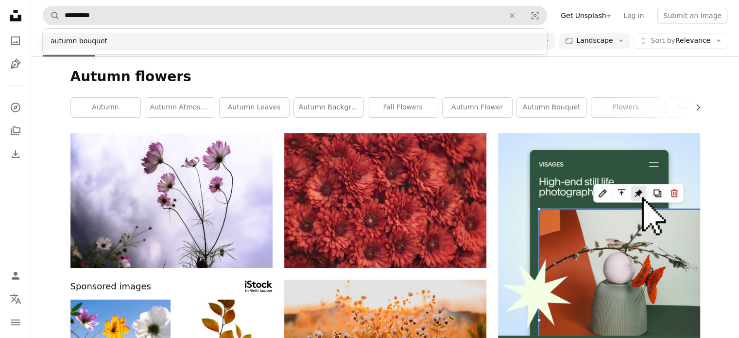
click at [322, 38] on div "autumn bouquet" at bounding box center [295, 42] width 505 height 18
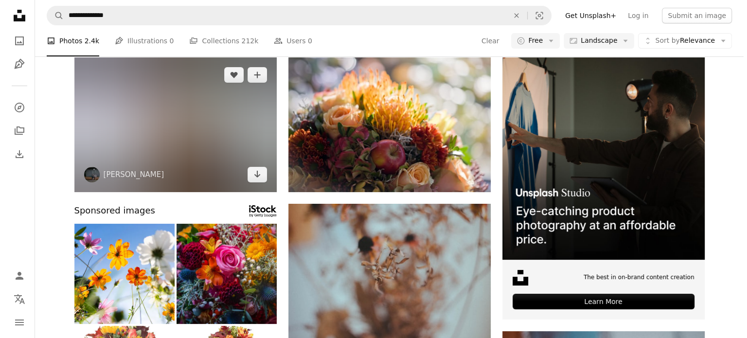
scroll to position [76, 0]
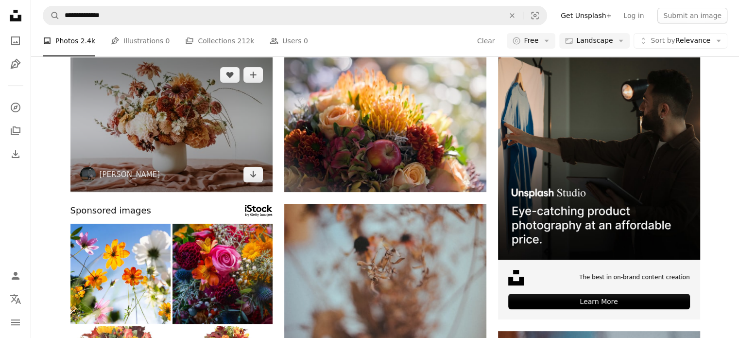
click at [240, 136] on img at bounding box center [171, 124] width 202 height 135
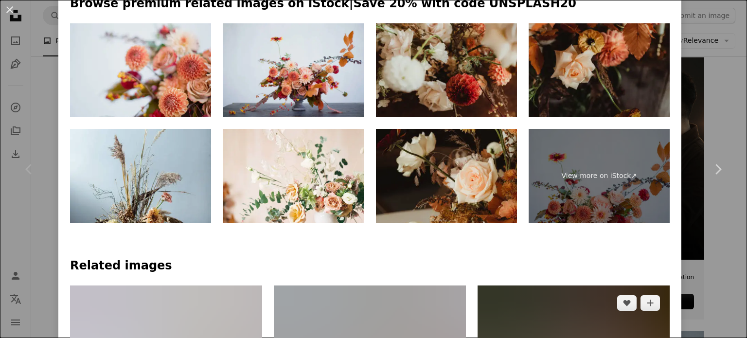
scroll to position [476, 0]
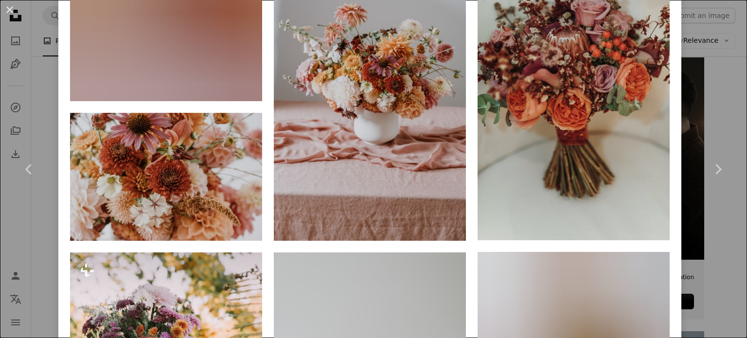
scroll to position [961, 0]
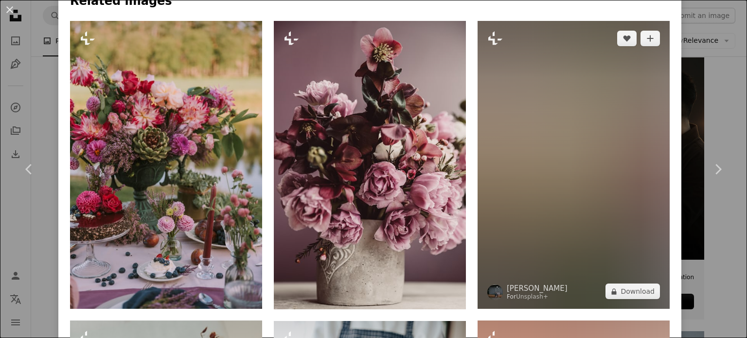
scroll to position [672, 0]
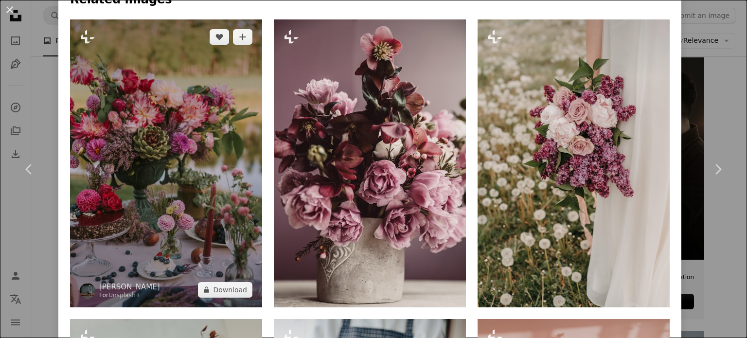
click at [146, 251] on img at bounding box center [166, 163] width 192 height 288
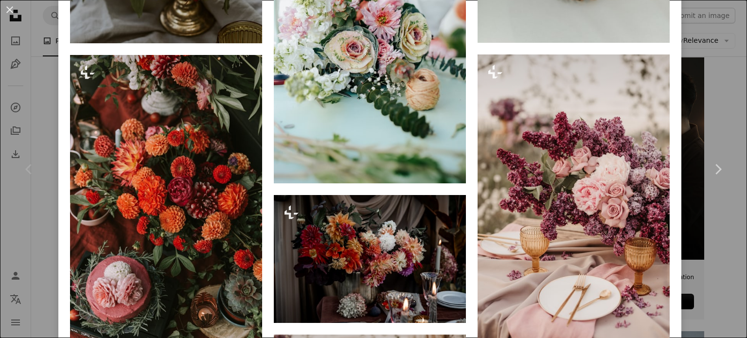
scroll to position [1246, 0]
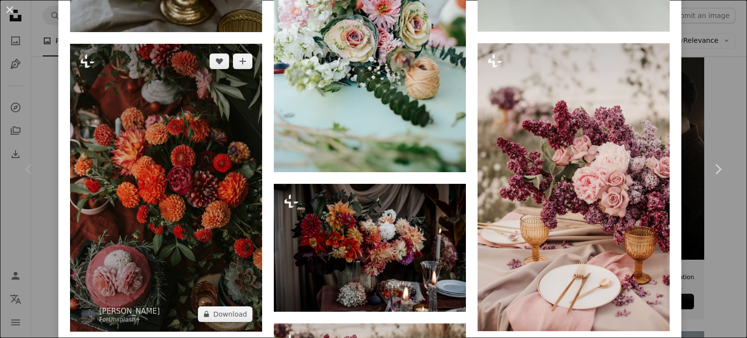
click at [183, 256] on img at bounding box center [166, 188] width 192 height 288
